Goal: Navigation & Orientation: Understand site structure

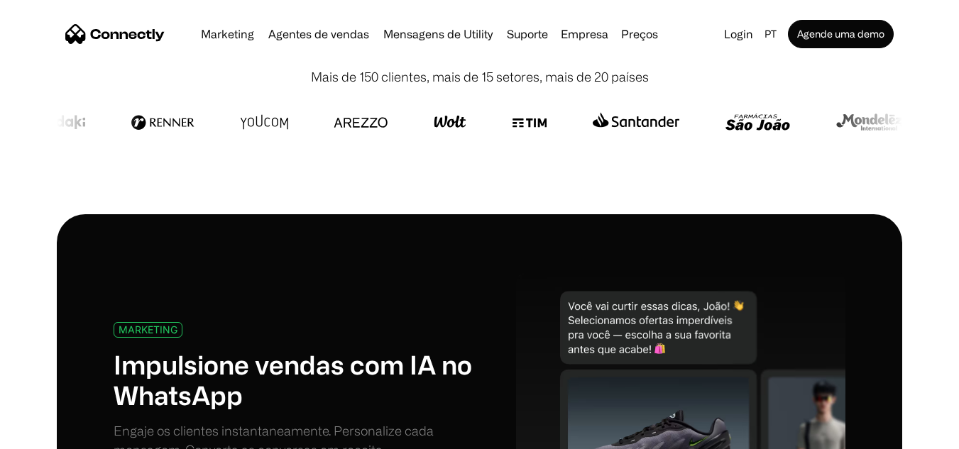
scroll to position [473, 0]
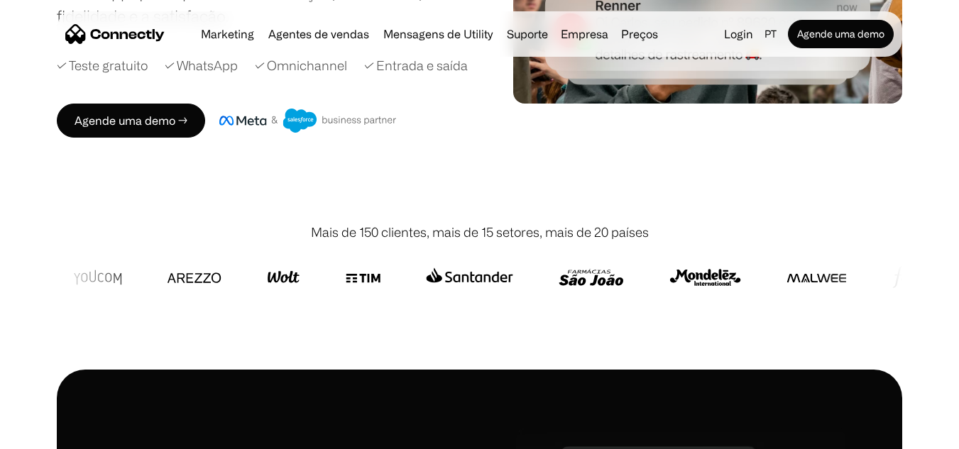
scroll to position [322, 0]
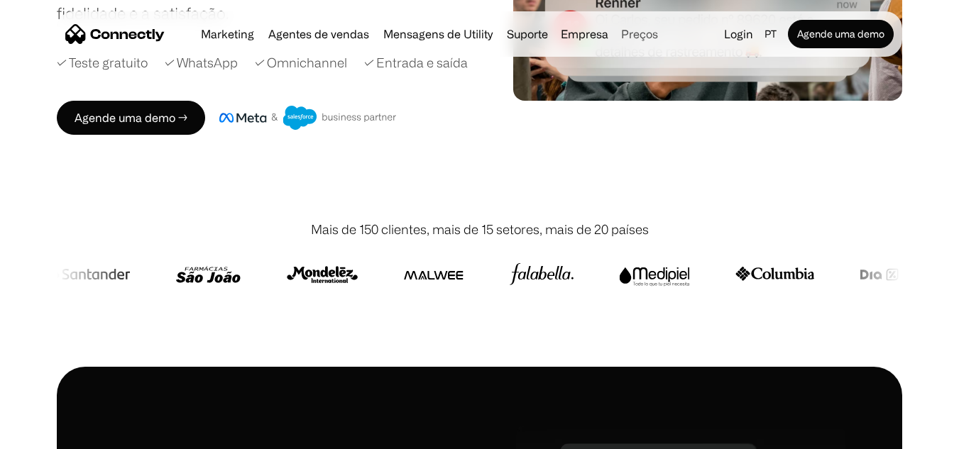
click at [632, 33] on link "Preços" at bounding box center [639, 33] width 48 height 11
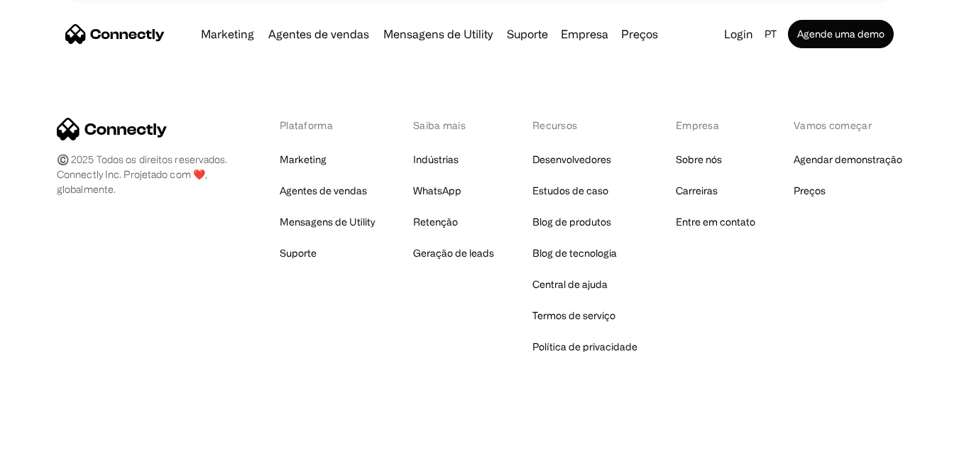
scroll to position [906, 0]
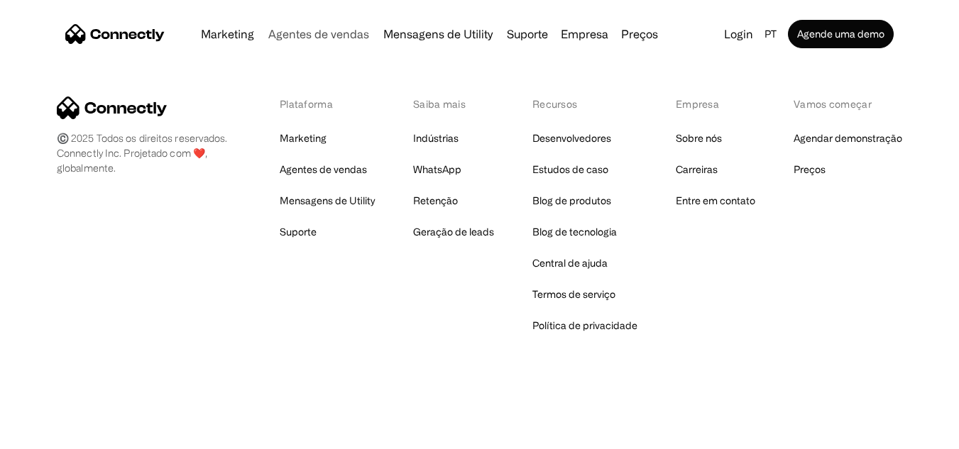
click at [341, 38] on link "Agentes de vendas" at bounding box center [319, 33] width 112 height 11
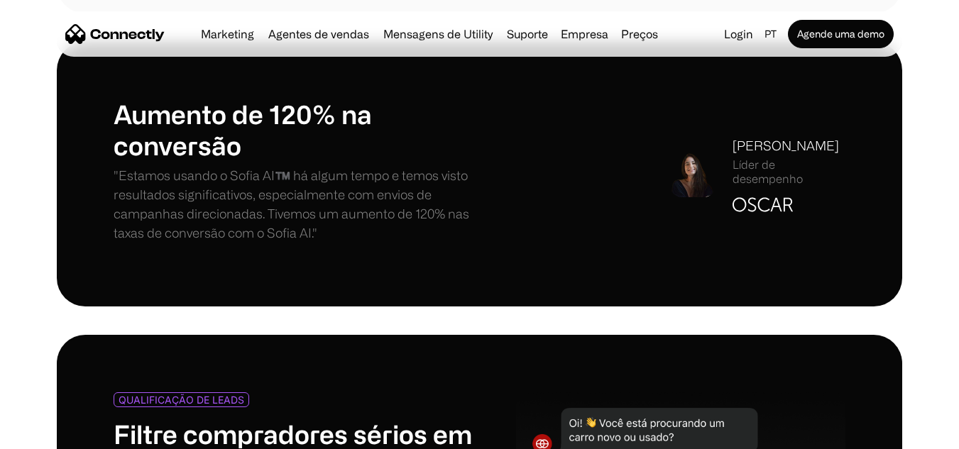
scroll to position [1082, 0]
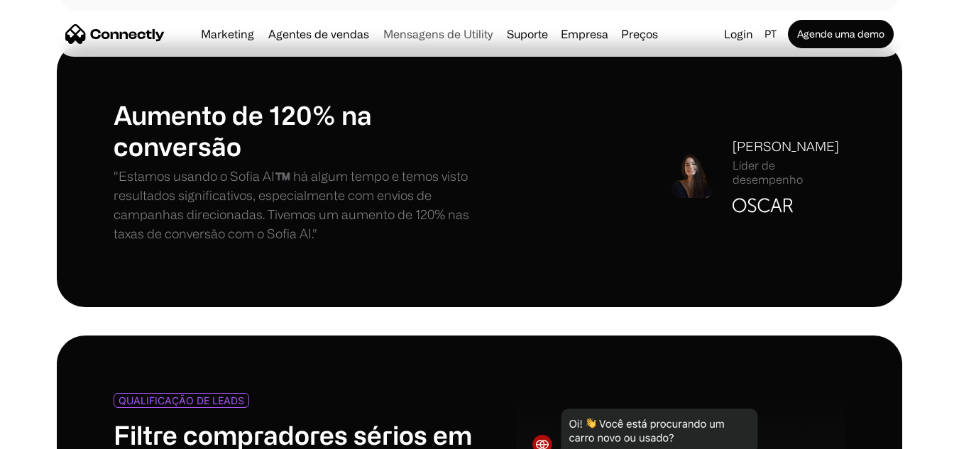
click at [426, 40] on link "Mensagens de Utility" at bounding box center [438, 33] width 121 height 11
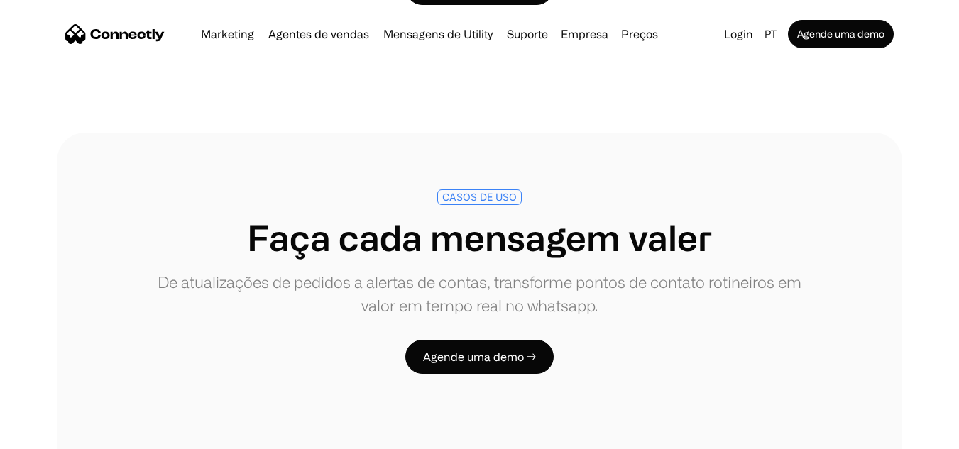
scroll to position [2553, 0]
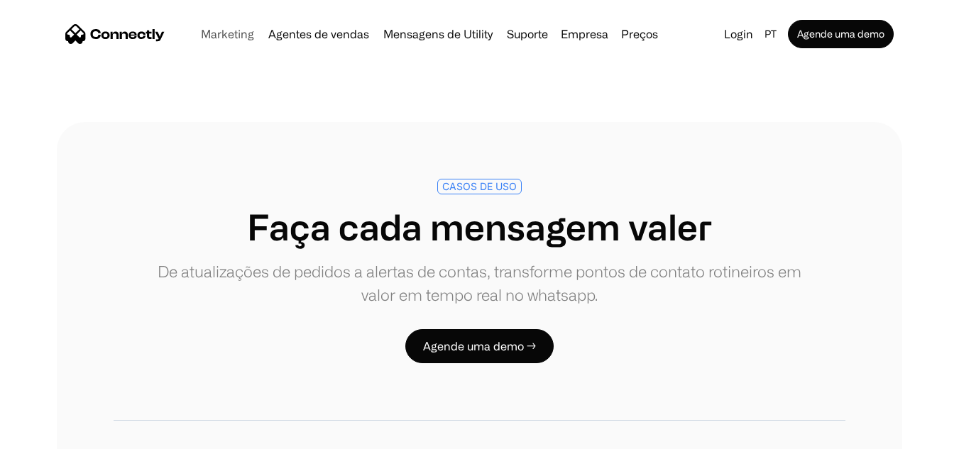
click at [234, 33] on link "Marketing" at bounding box center [227, 33] width 65 height 11
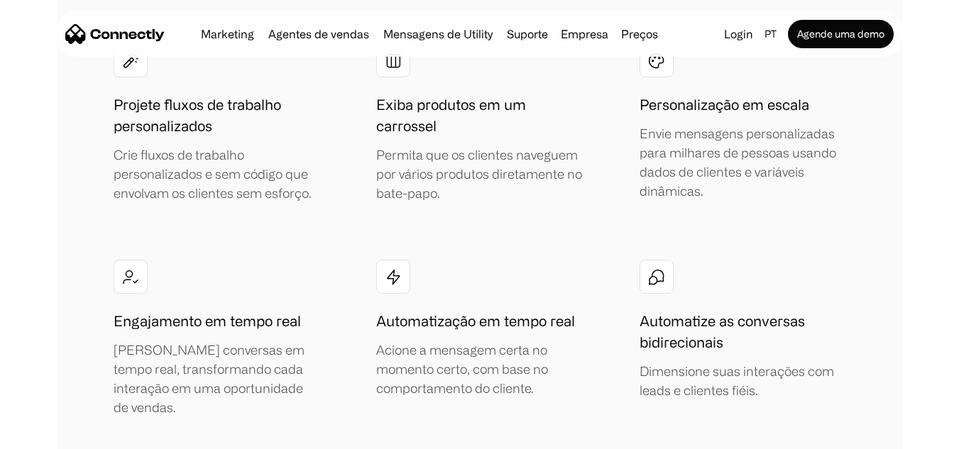
scroll to position [2576, 0]
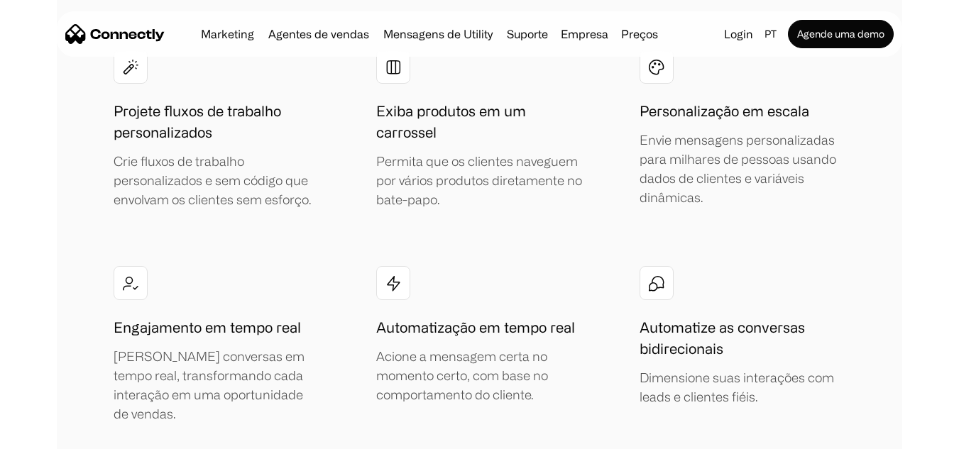
click at [870, 270] on div "RECURSOS Tudo o que você precisa para lançar, aprender e escalonar Agende uma d…" at bounding box center [479, 228] width 845 height 1013
click at [0, 104] on div "RECURSOS Tudo o que você precisa para lançar, aprender e escalonar Agende uma d…" at bounding box center [479, 228] width 959 height 1013
